Goal: Task Accomplishment & Management: Manage account settings

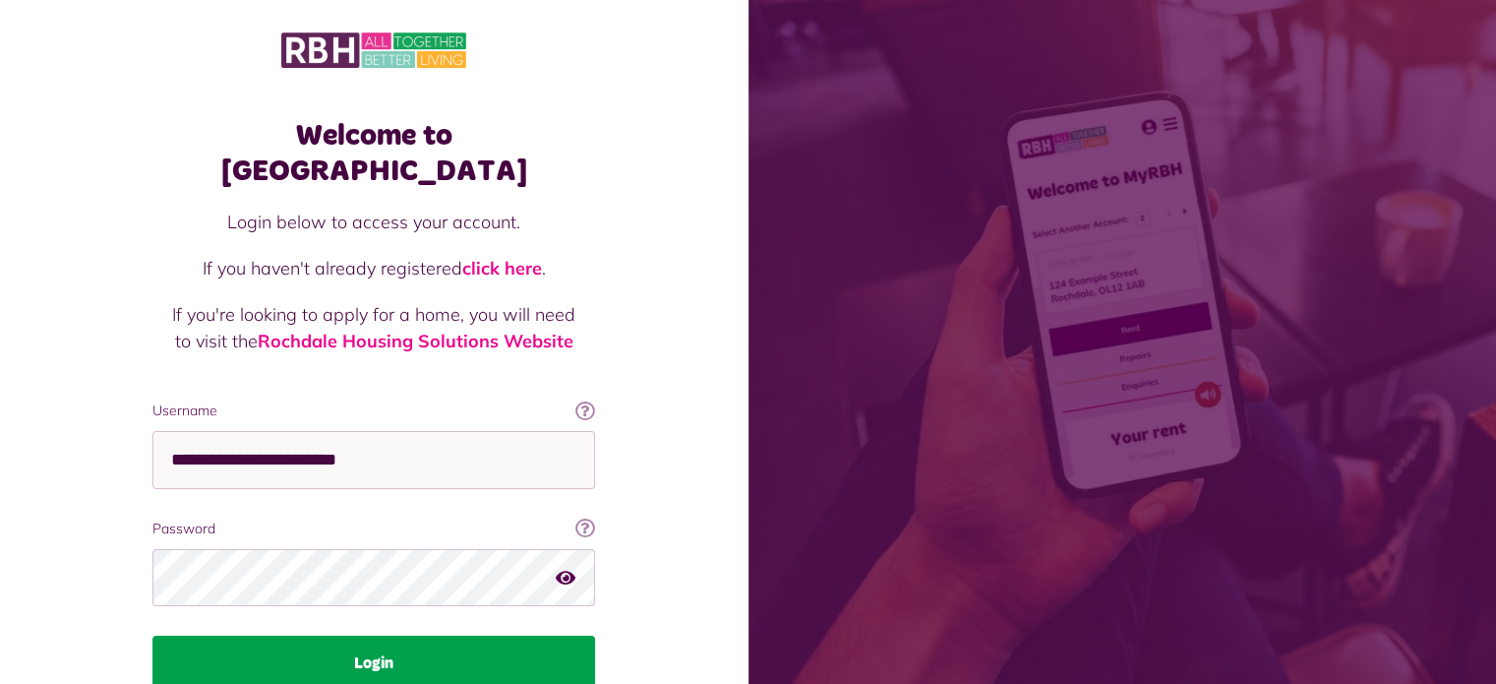
click at [362, 635] on button "Login" at bounding box center [373, 662] width 443 height 55
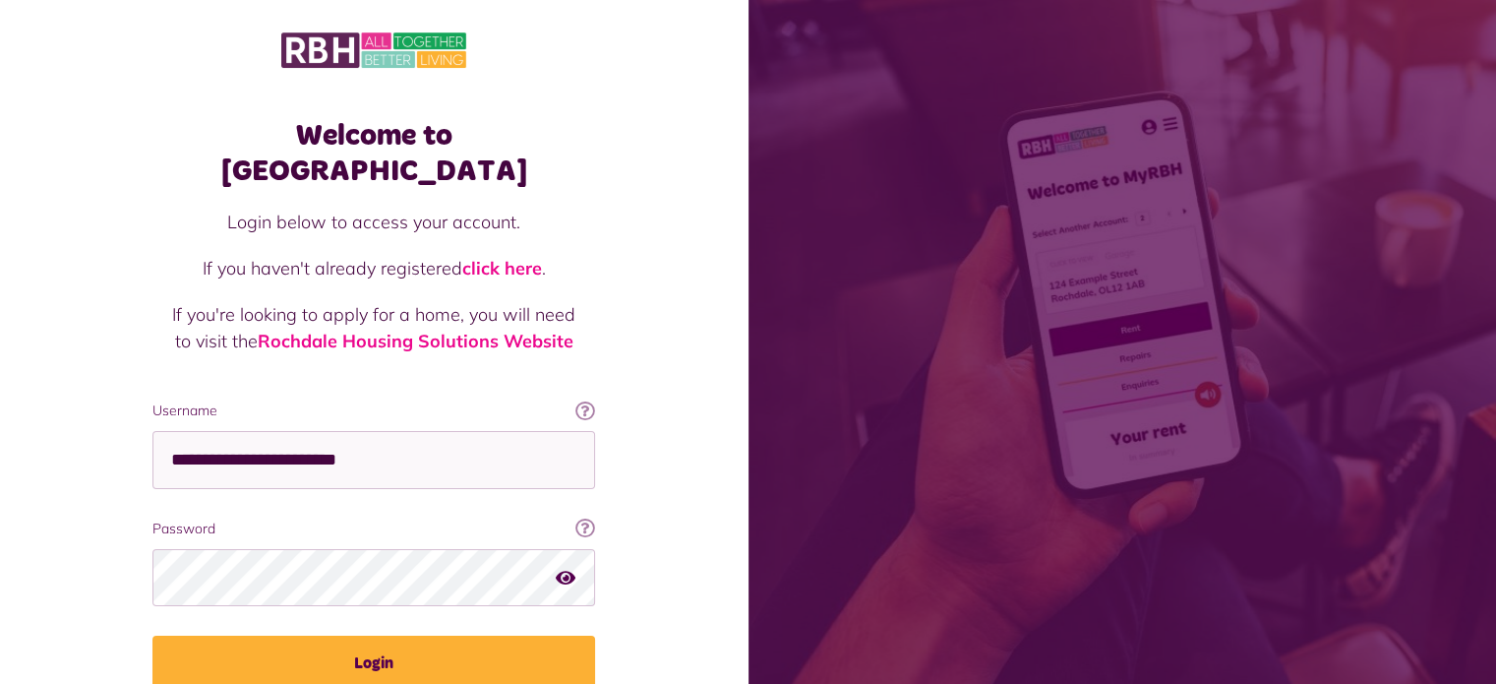
scroll to position [71, 0]
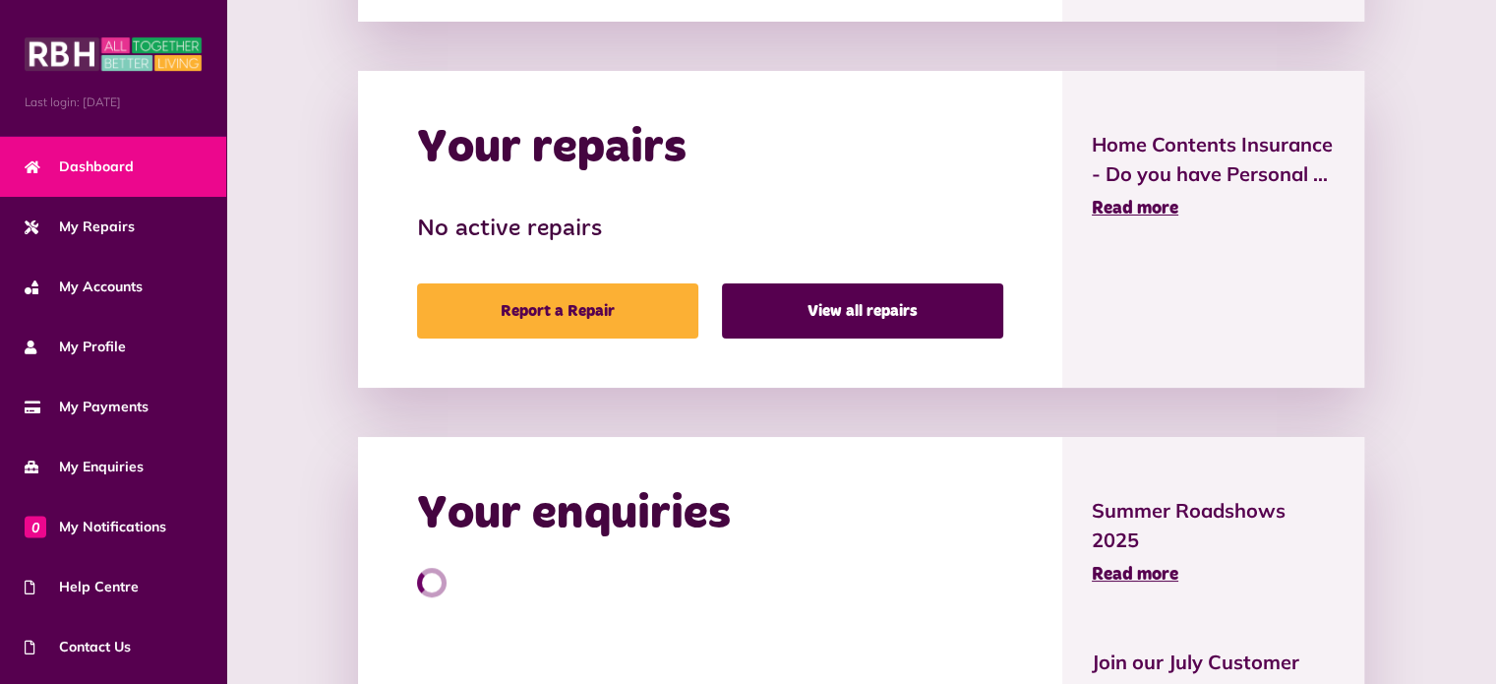
scroll to position [1133, 0]
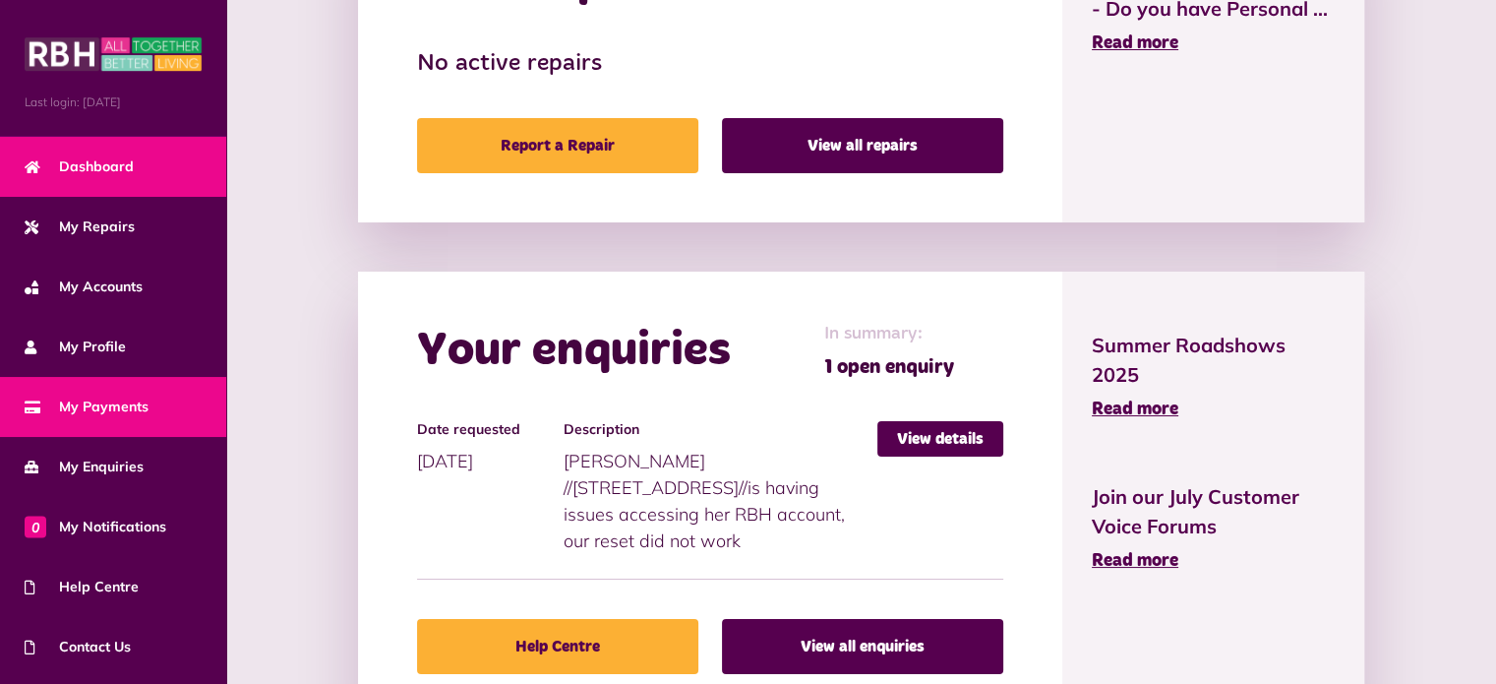
click at [112, 400] on span "My Payments" at bounding box center [87, 406] width 124 height 21
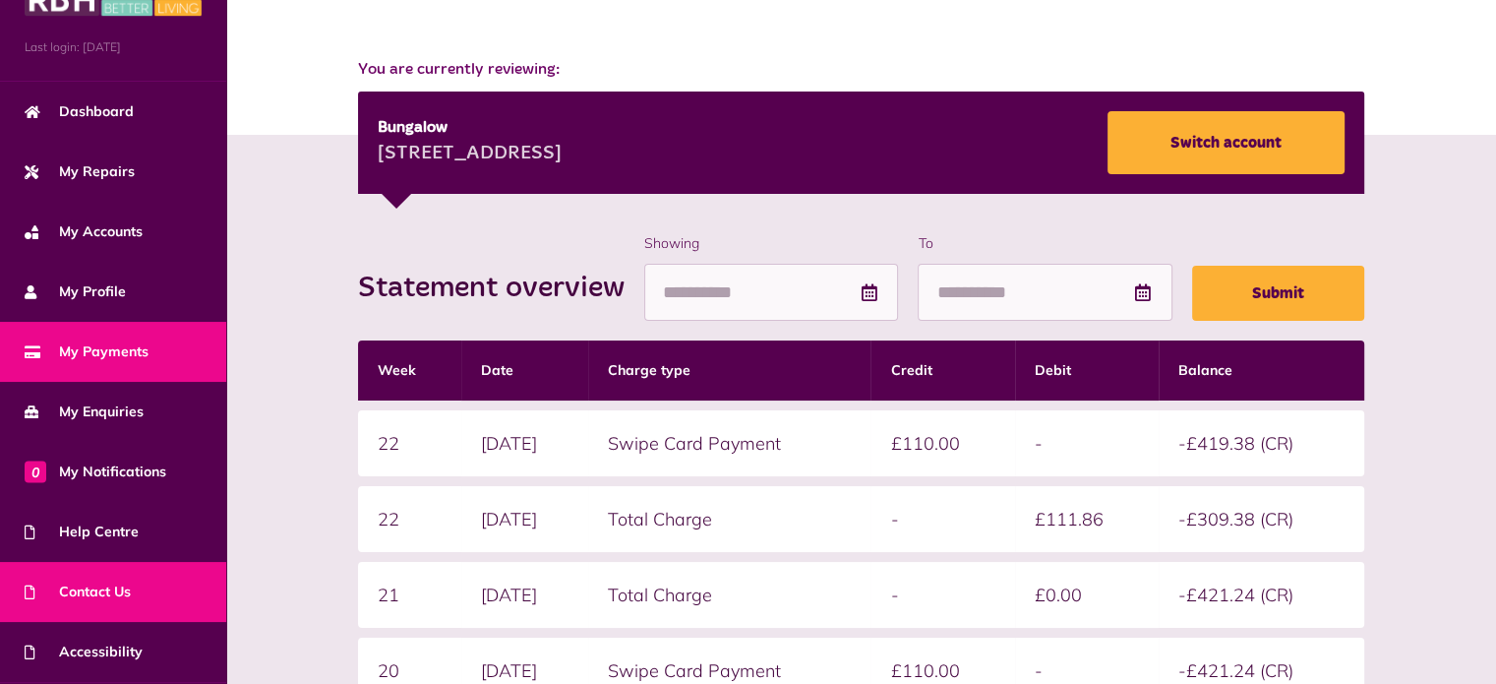
scroll to position [111, 0]
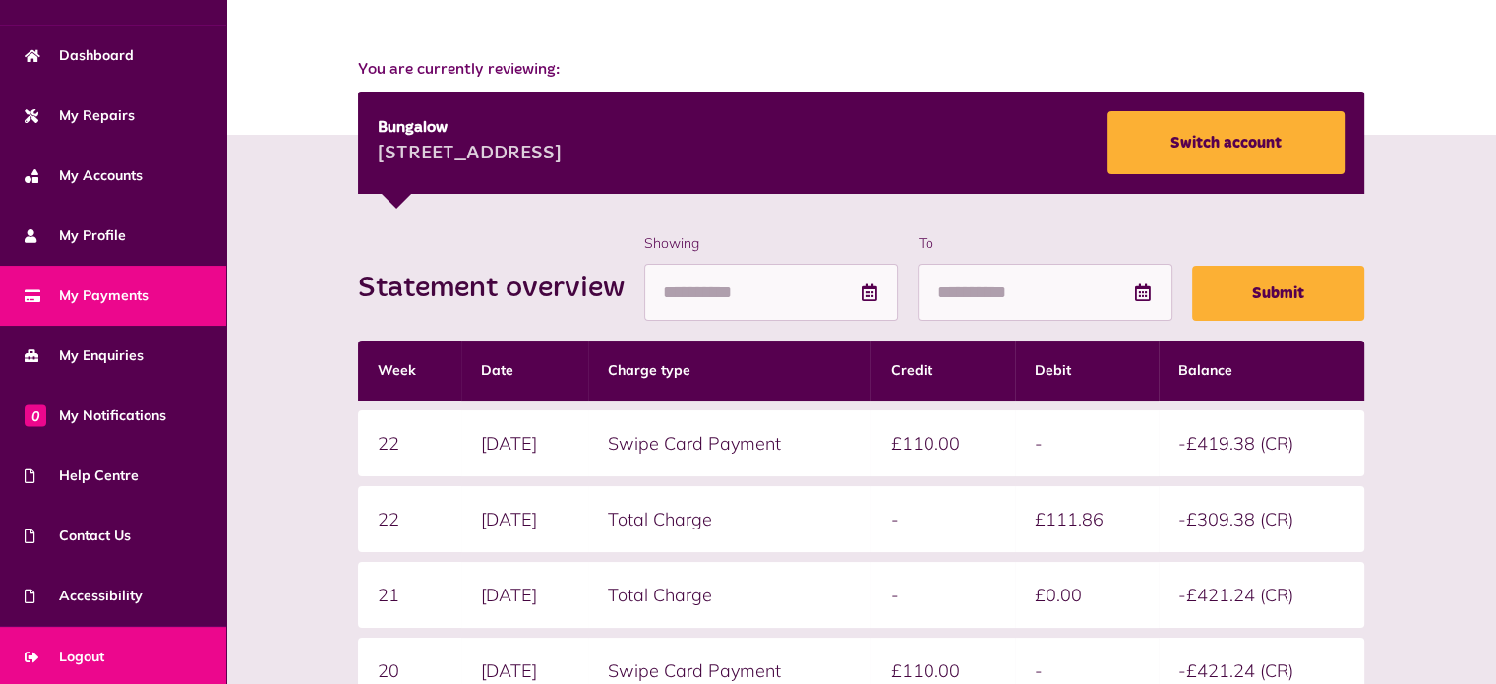
click at [106, 645] on link "Logout" at bounding box center [113, 657] width 226 height 60
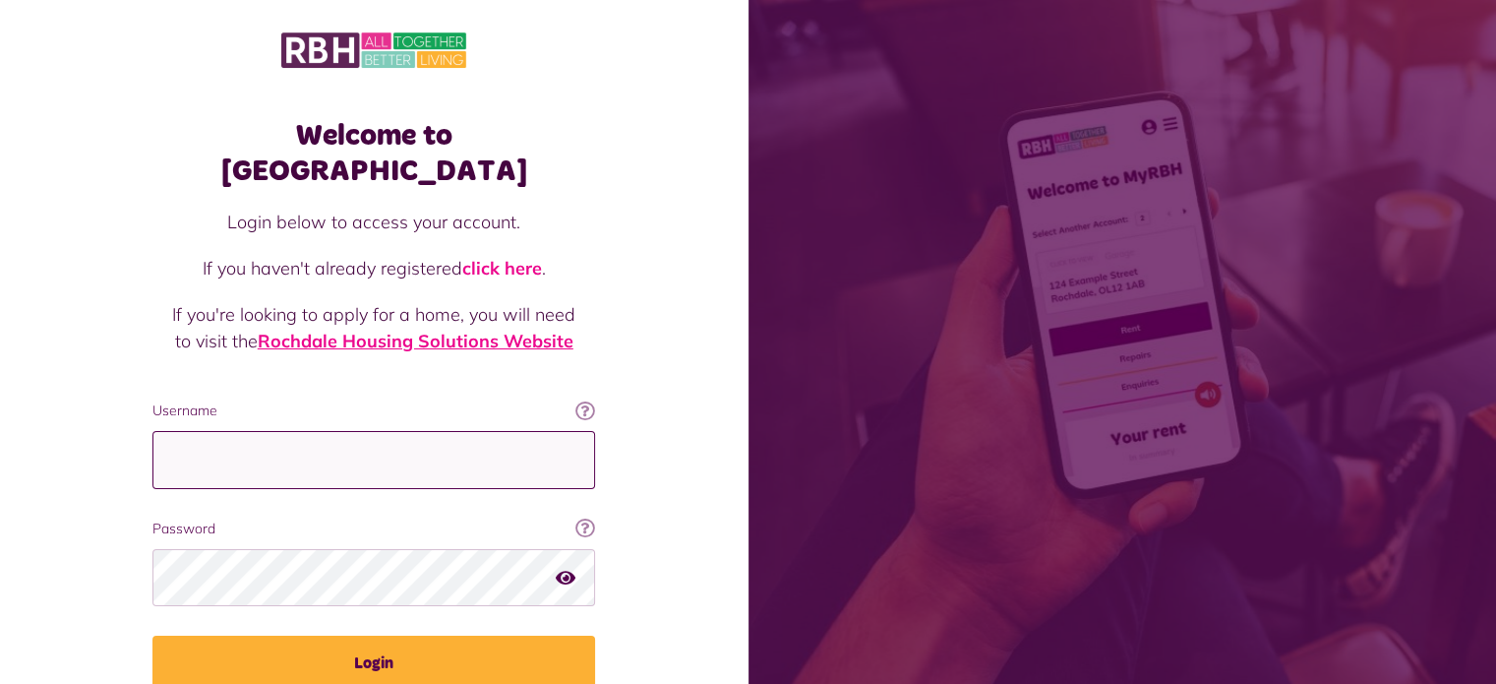
type input "**********"
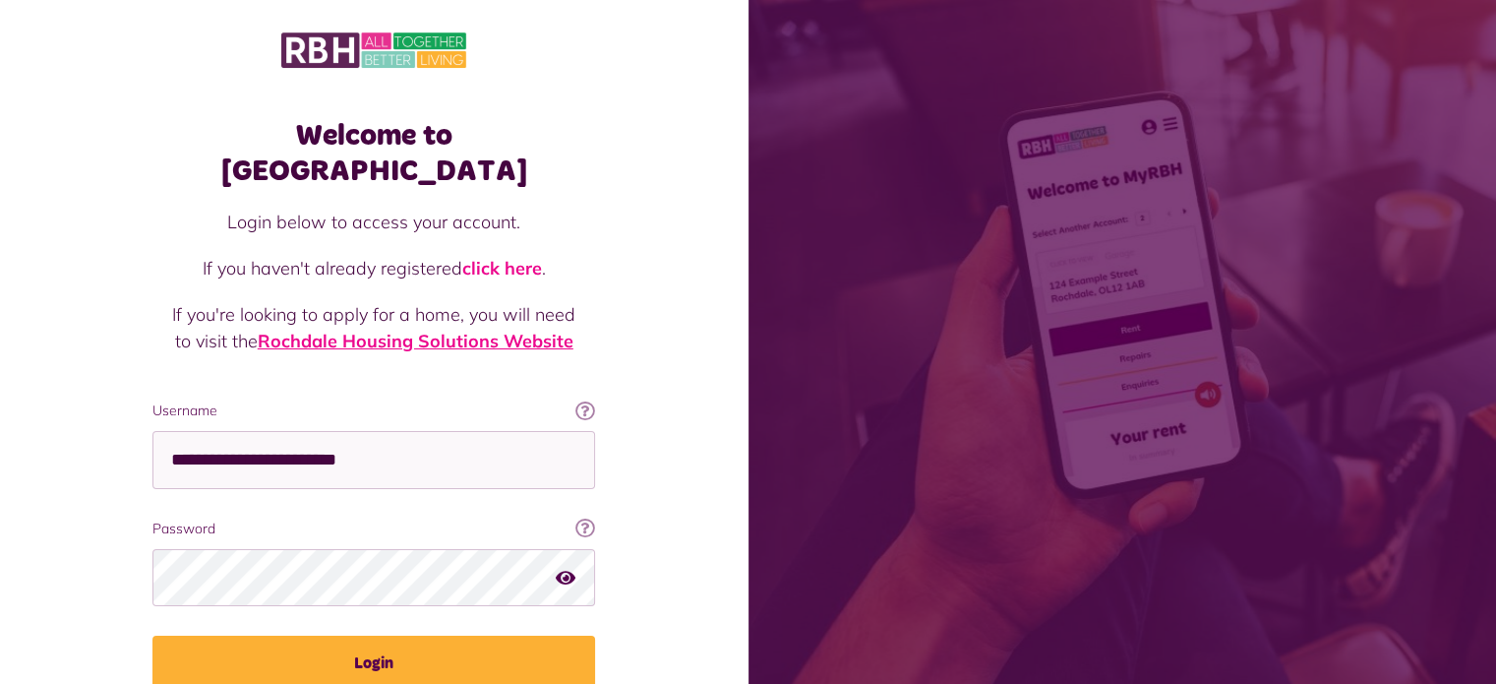
click at [448, 330] on link "Rochdale Housing Solutions Website" at bounding box center [416, 341] width 316 height 23
